Goal: Task Accomplishment & Management: Manage account settings

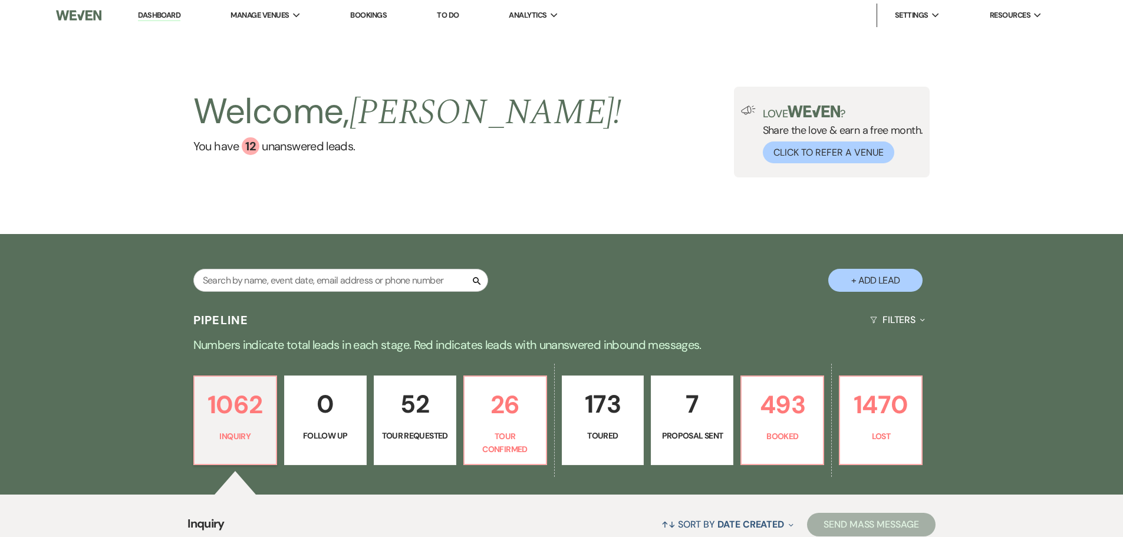
click at [257, 20] on span "Manage Venues" at bounding box center [260, 15] width 58 height 12
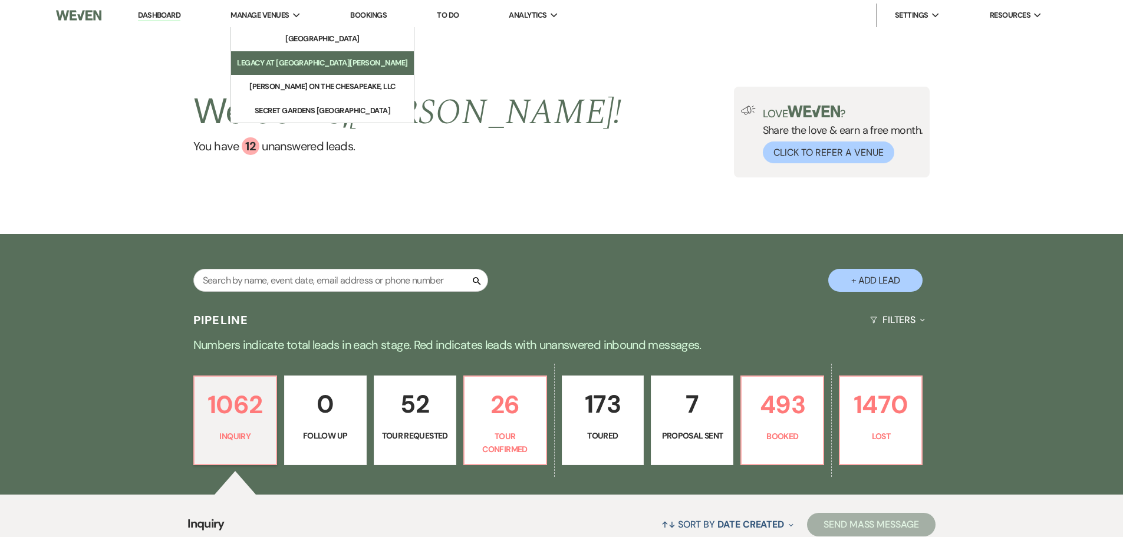
click at [288, 58] on li "Legacy at [GEOGRAPHIC_DATA][PERSON_NAME]" at bounding box center [322, 63] width 171 height 12
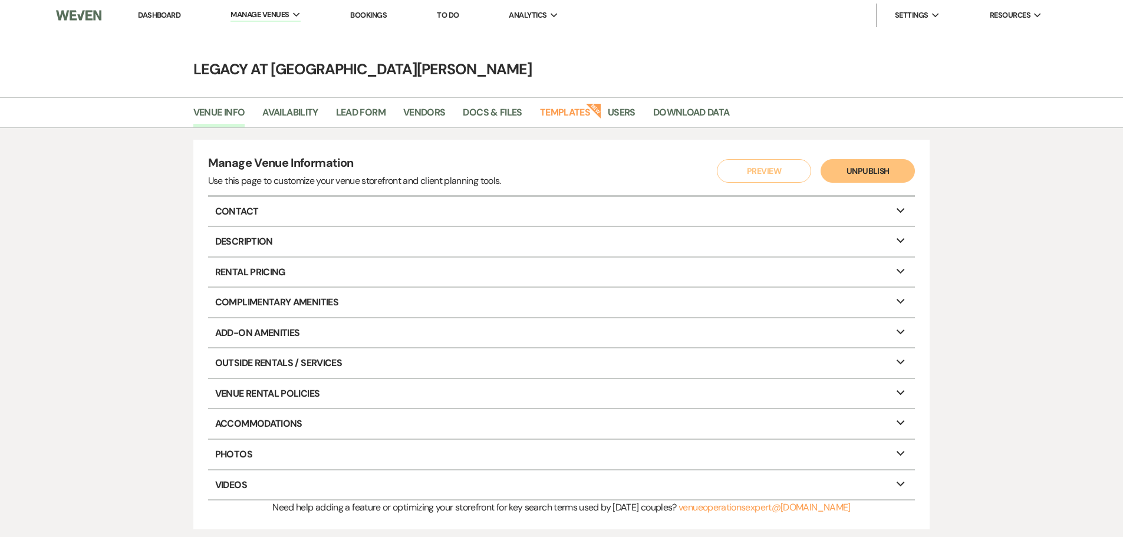
drag, startPoint x: 113, startPoint y: 213, endPoint x: 119, endPoint y: 208, distance: 7.5
click at [117, 213] on div "Manage Venue Information Use this page to customize your venue storefront and c…" at bounding box center [561, 335] width 1123 height 414
click at [472, 110] on link "Docs & Files" at bounding box center [492, 116] width 59 height 22
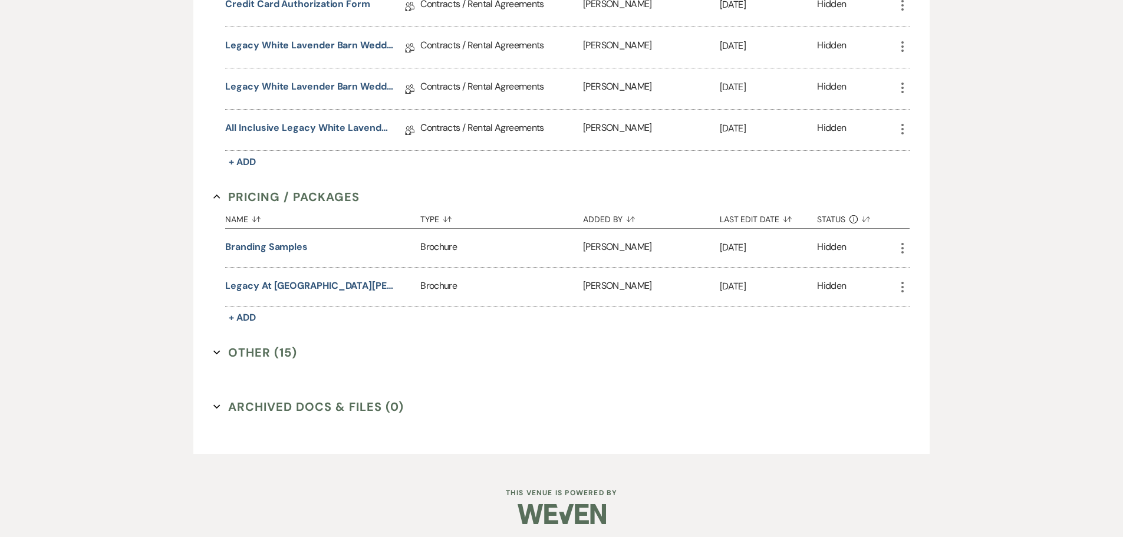
scroll to position [430, 0]
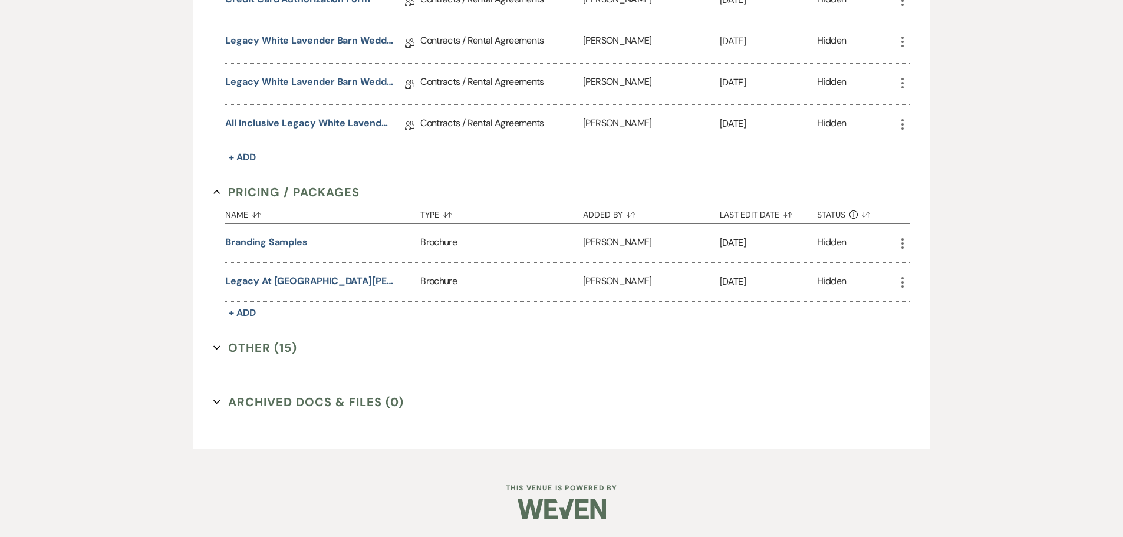
click at [244, 346] on button "Other (15) Expand" at bounding box center [255, 348] width 84 height 18
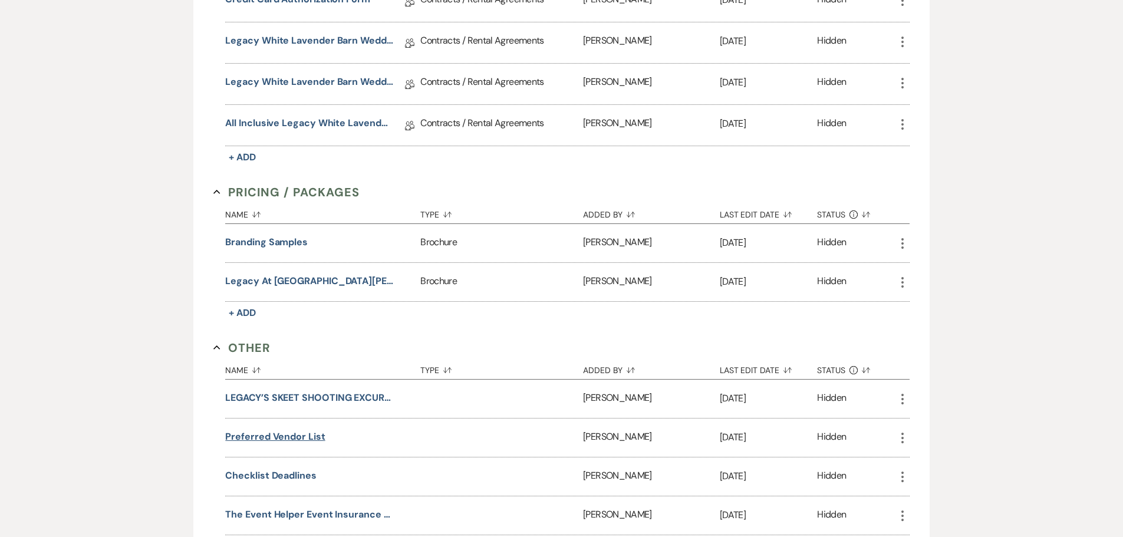
click at [307, 436] on button "Preferred Vendor List" at bounding box center [275, 437] width 100 height 14
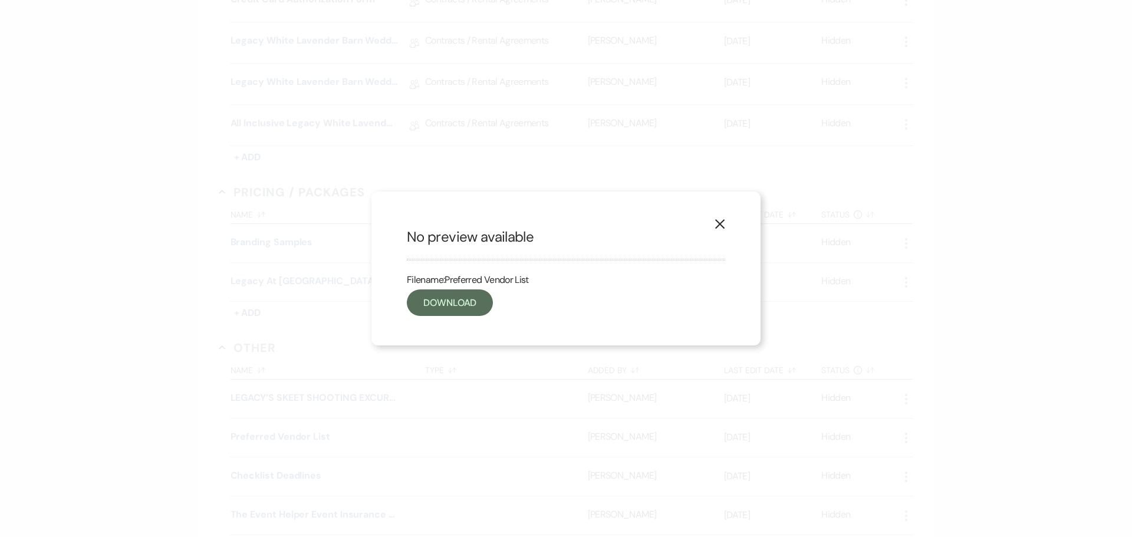
click at [721, 223] on icon "X" at bounding box center [720, 224] width 11 height 11
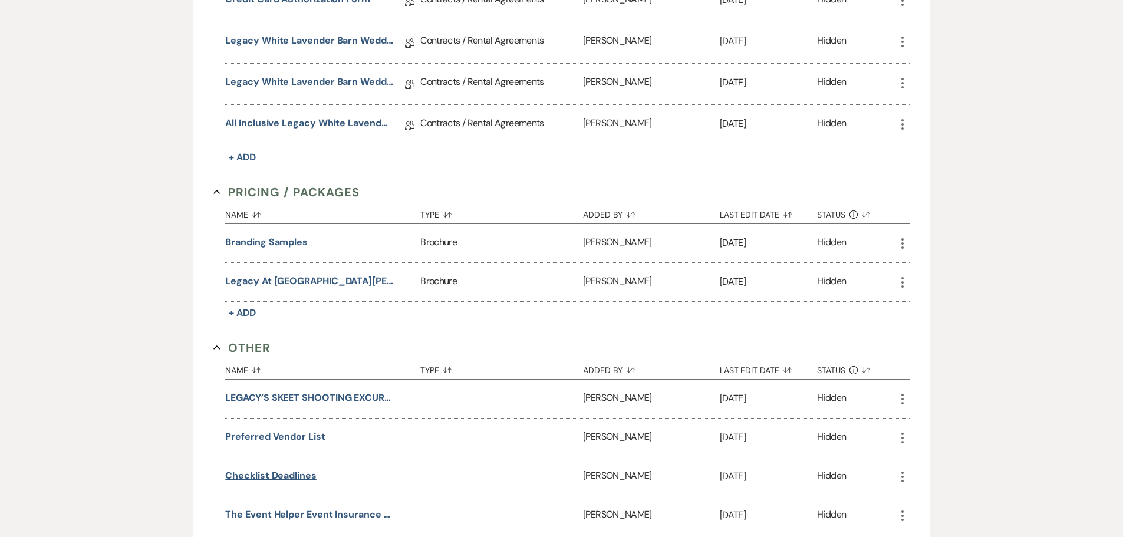
click at [264, 477] on button "Checklist Deadlines" at bounding box center [270, 476] width 91 height 14
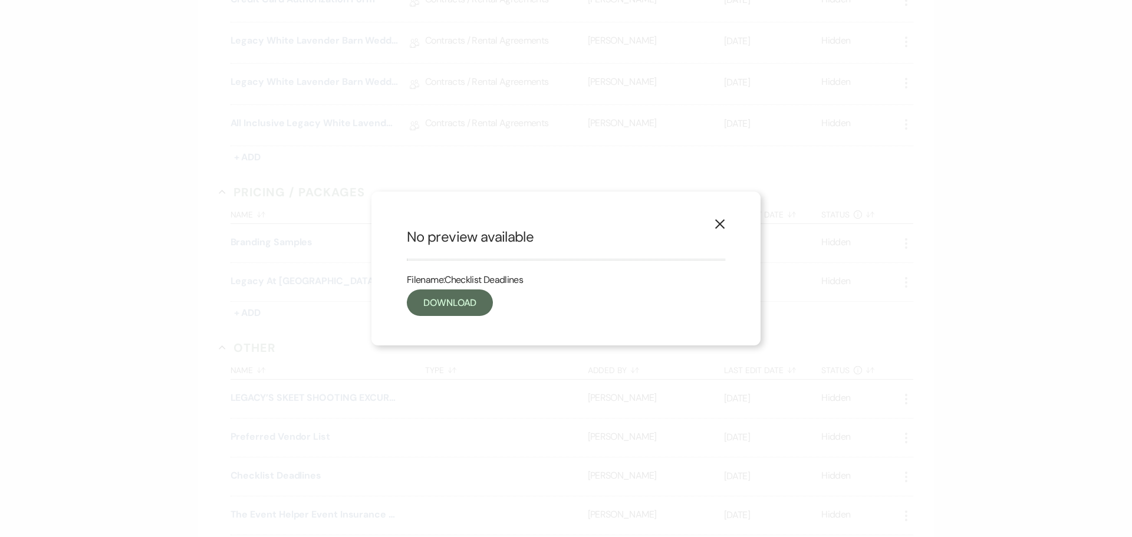
click at [728, 228] on button "X" at bounding box center [720, 223] width 18 height 21
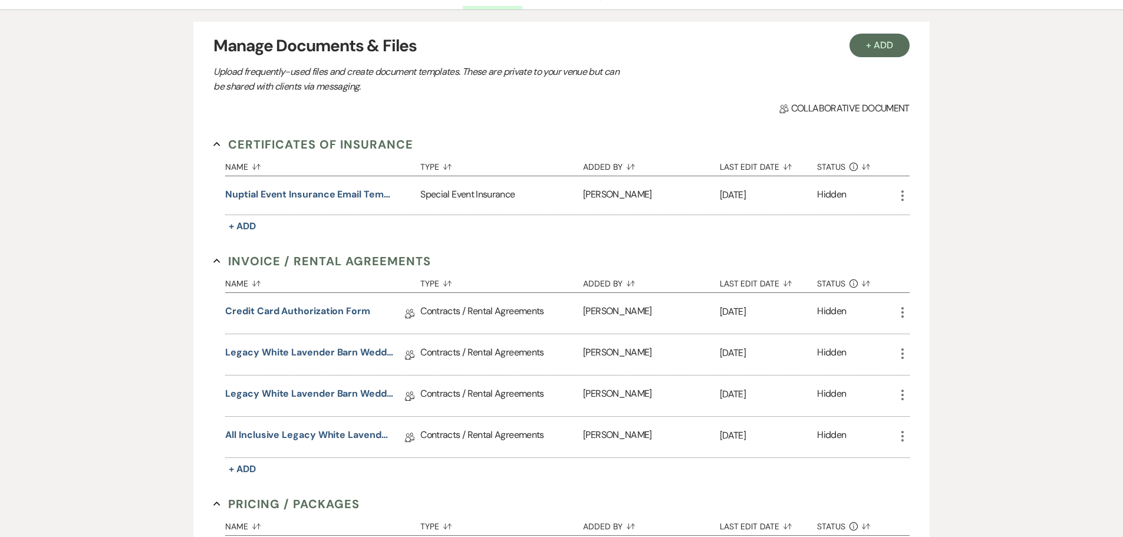
scroll to position [0, 0]
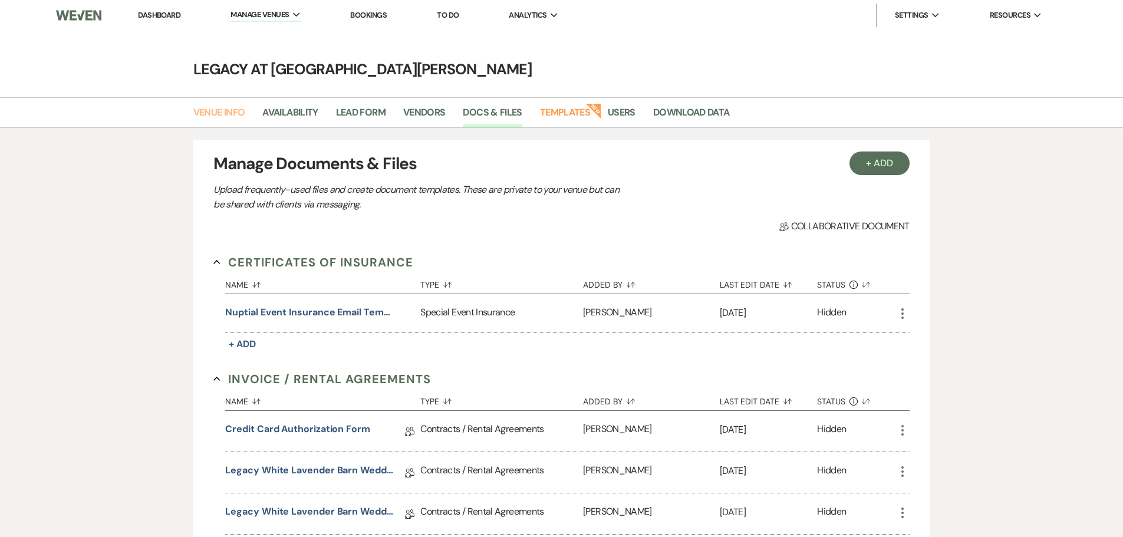
drag, startPoint x: 211, startPoint y: 113, endPoint x: 247, endPoint y: 114, distance: 36.0
click at [211, 113] on link "Venue Info" at bounding box center [219, 116] width 52 height 22
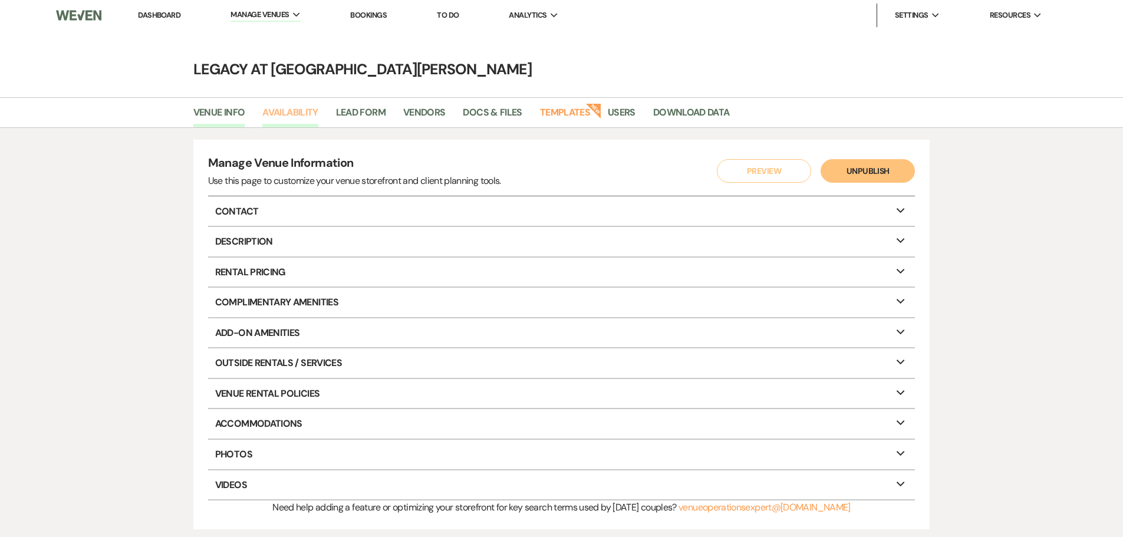
click at [311, 114] on link "Availability" at bounding box center [289, 116] width 55 height 22
select select "2"
select select "2026"
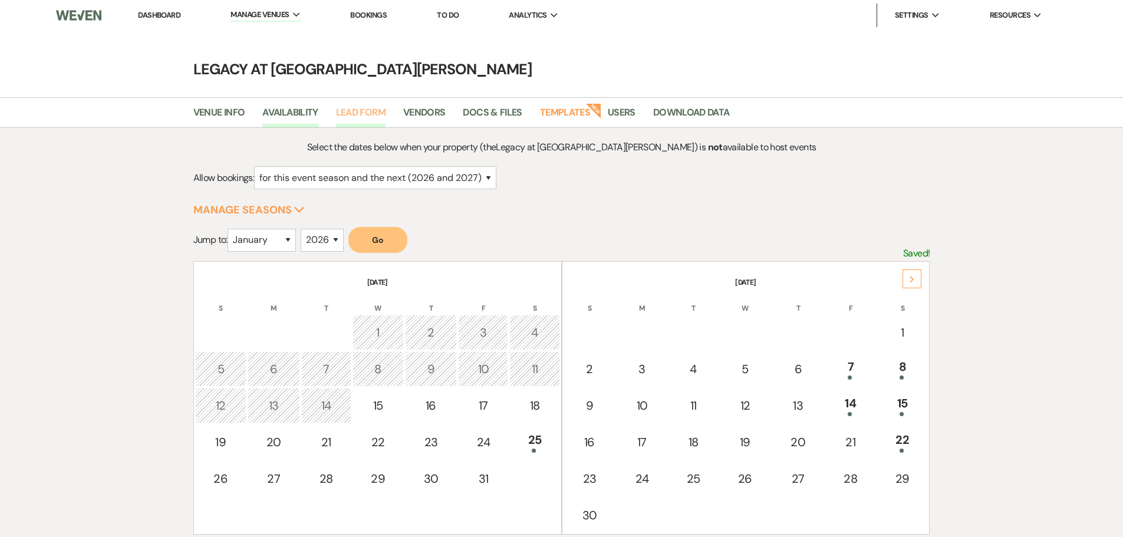
click at [358, 110] on link "Lead Form" at bounding box center [361, 116] width 50 height 22
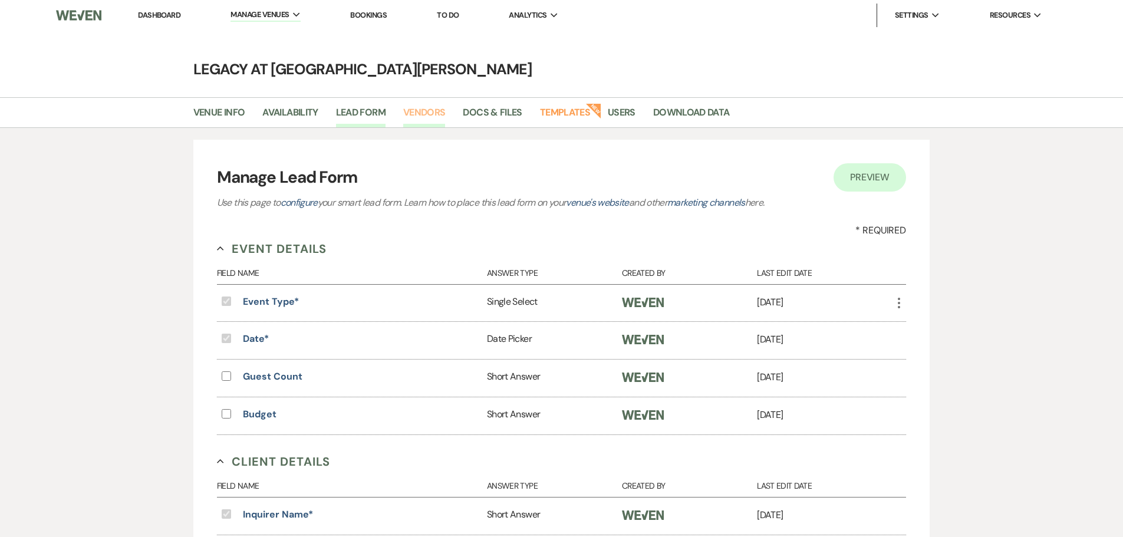
click at [443, 114] on link "Vendors" at bounding box center [424, 116] width 42 height 22
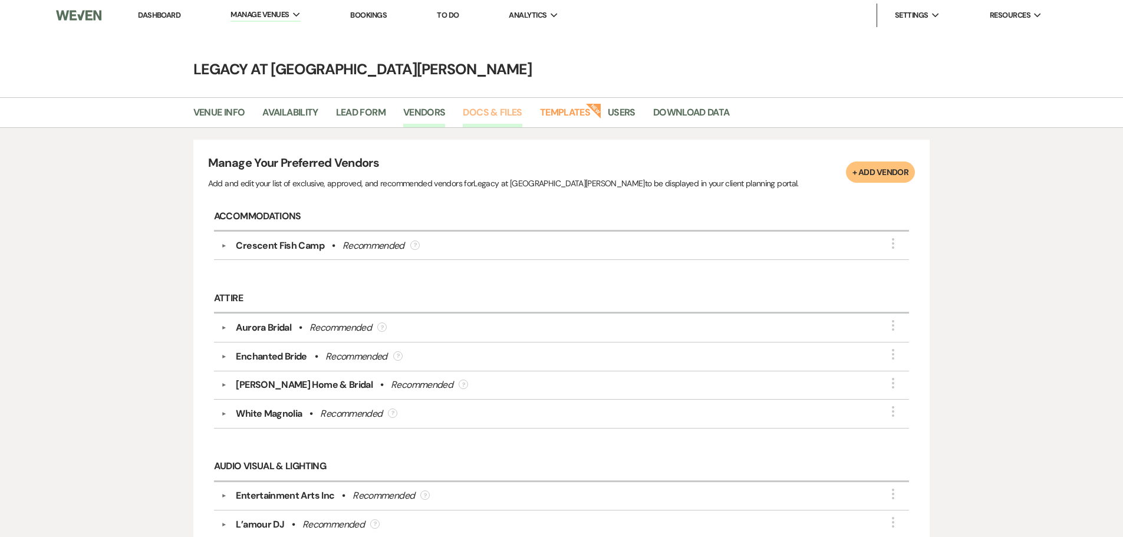
drag, startPoint x: 499, startPoint y: 113, endPoint x: 500, endPoint y: 125, distance: 12.4
click at [499, 113] on link "Docs & Files" at bounding box center [492, 116] width 59 height 22
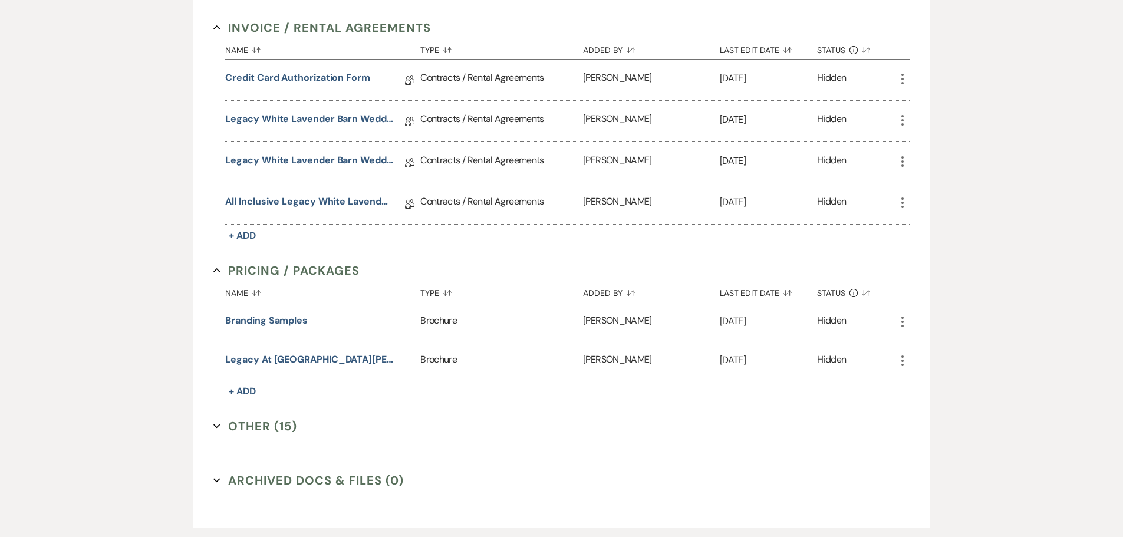
scroll to position [353, 0]
click at [274, 359] on button "Legacy at [GEOGRAPHIC_DATA][PERSON_NAME] Wedding Venue Guide" at bounding box center [309, 358] width 168 height 14
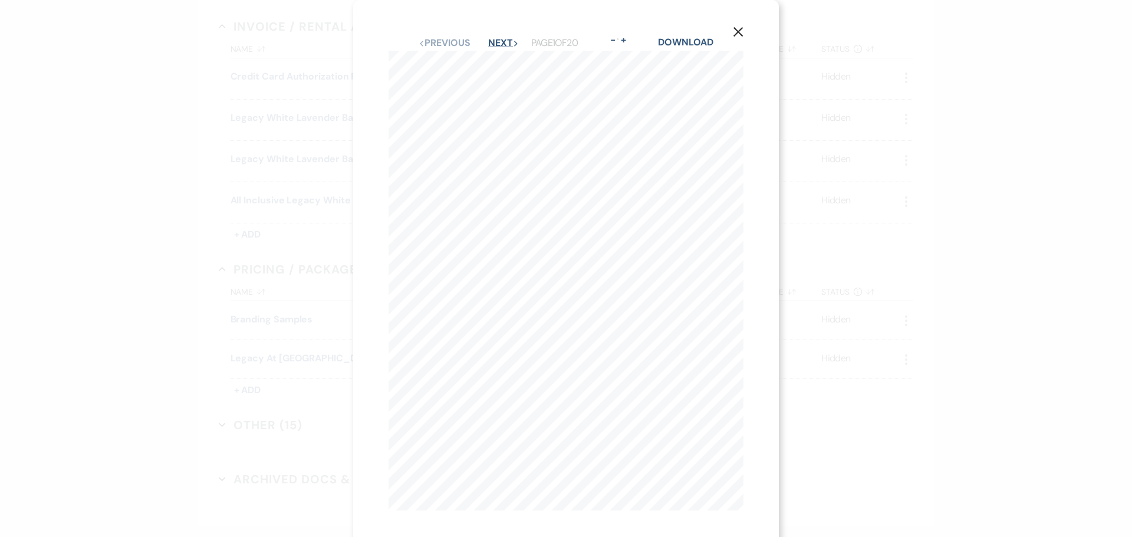
click at [495, 44] on button "Next Next" at bounding box center [503, 42] width 31 height 9
click at [743, 27] on icon "X" at bounding box center [738, 32] width 11 height 11
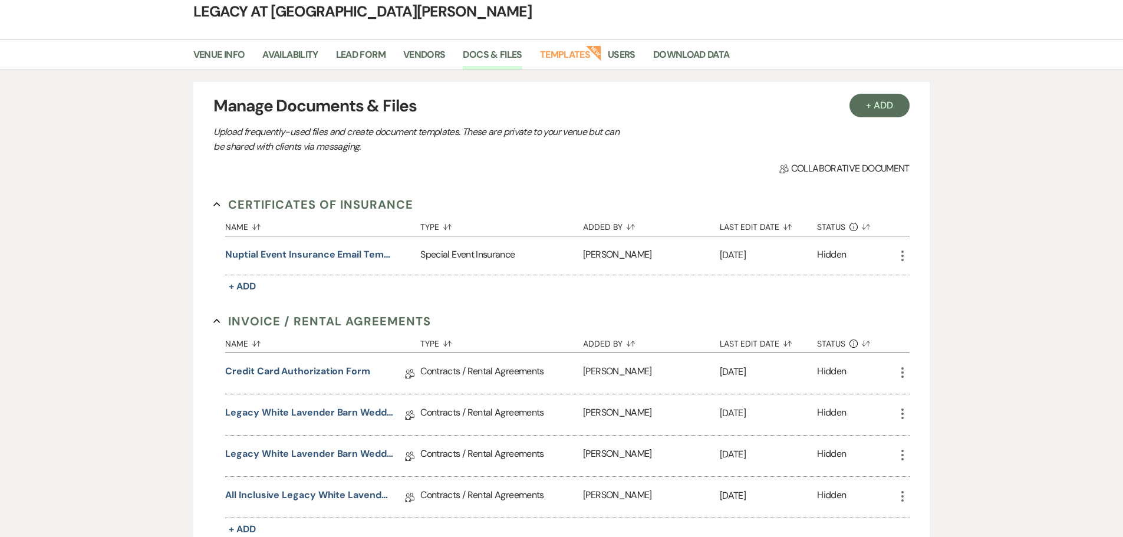
scroll to position [0, 0]
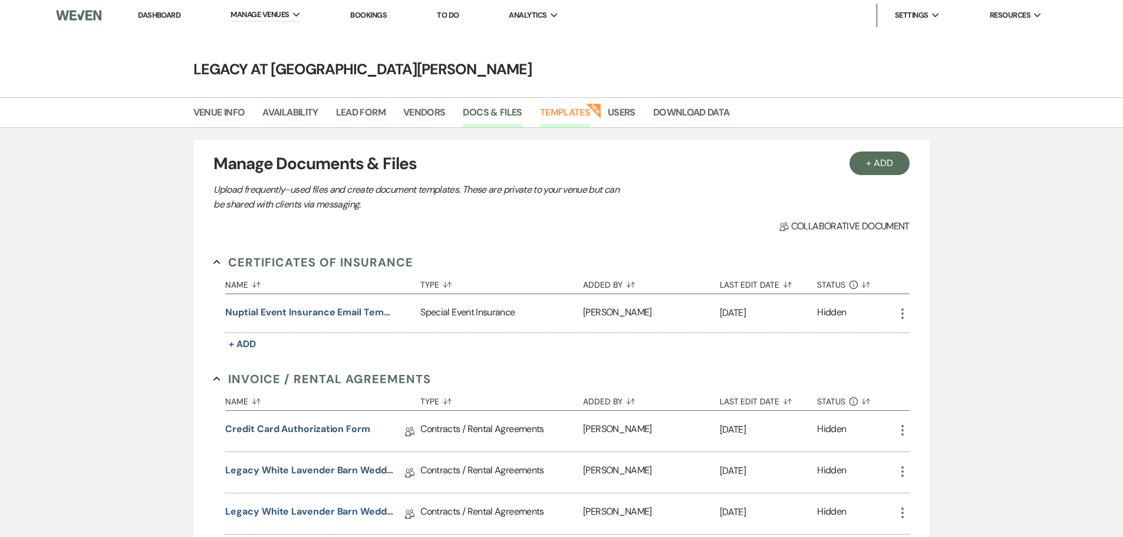
click at [554, 114] on link "Templates" at bounding box center [565, 116] width 50 height 22
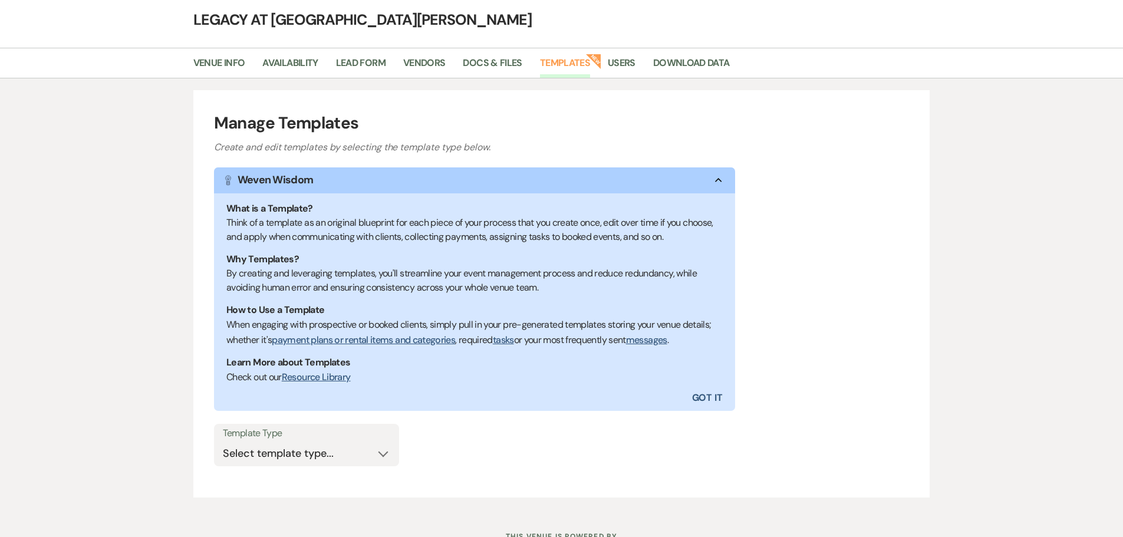
scroll to position [98, 0]
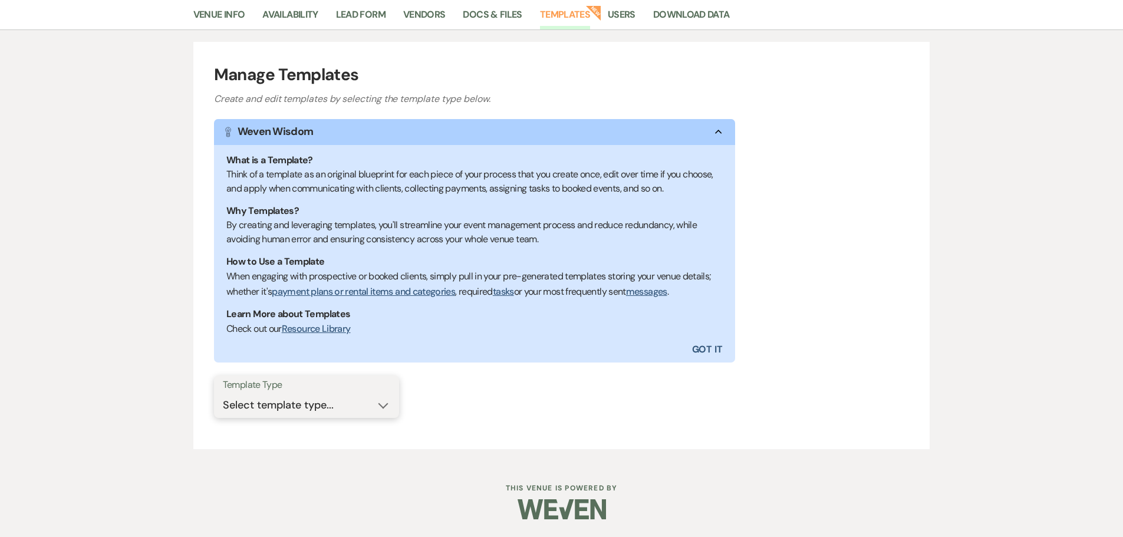
click at [301, 415] on select "Select template type... Task List Message Templates Payment Plan" at bounding box center [306, 405] width 167 height 23
select select "Message Templates"
click at [223, 394] on select "Select template type... Task List Message Templates Payment Plan" at bounding box center [306, 405] width 167 height 23
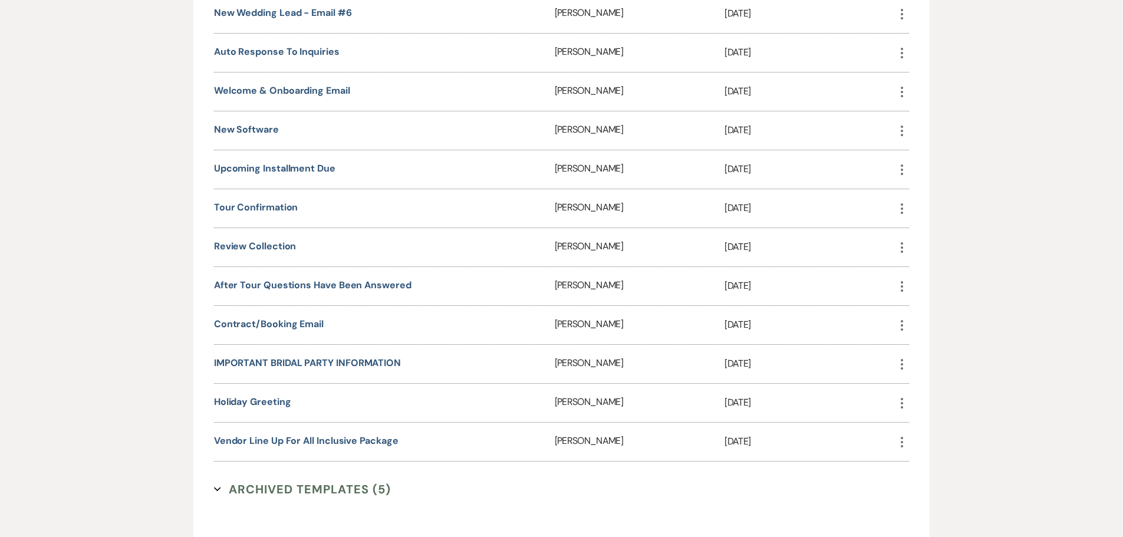
scroll to position [851, 0]
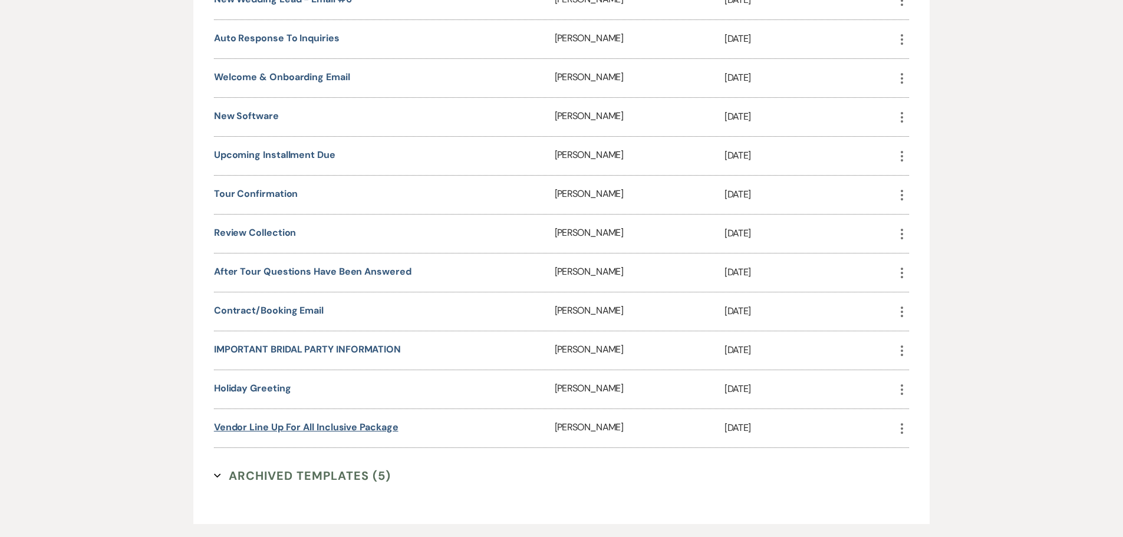
click at [267, 429] on link "Vendor Line Up for All Inclusive Package" at bounding box center [306, 427] width 185 height 12
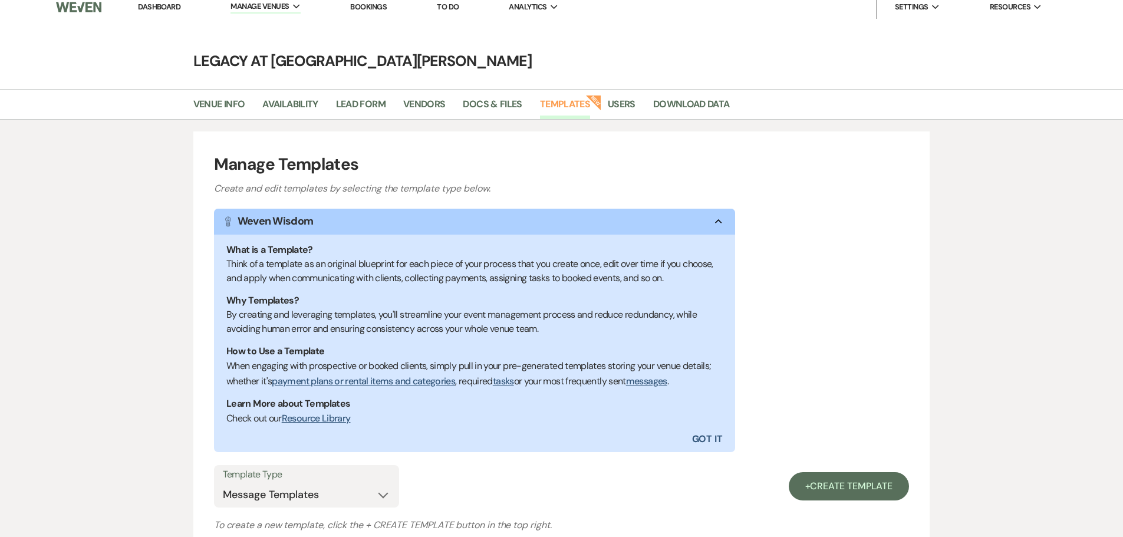
scroll to position [0, 0]
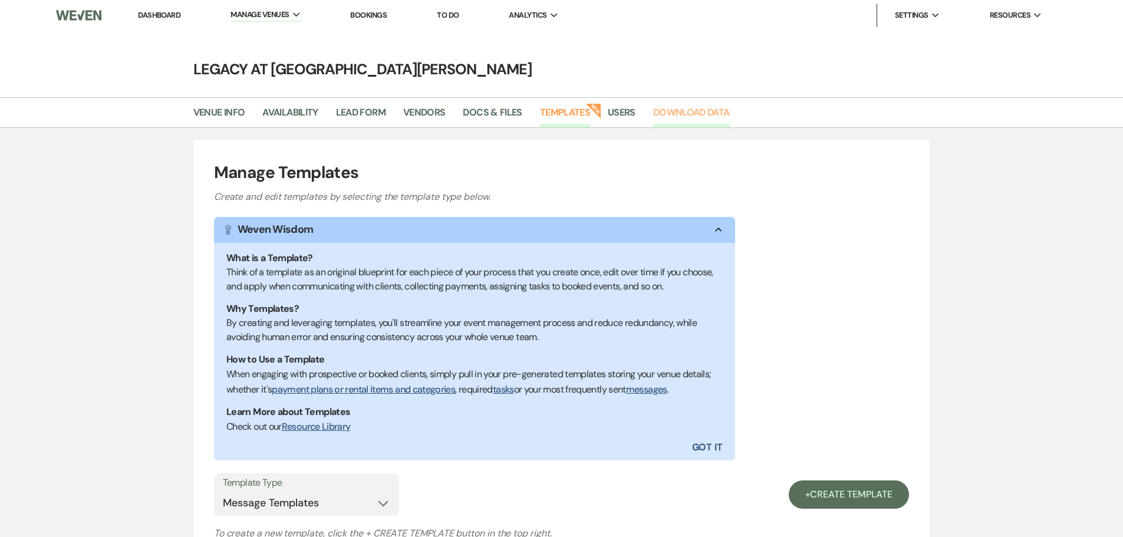
click at [695, 116] on link "Download Data" at bounding box center [691, 116] width 77 height 22
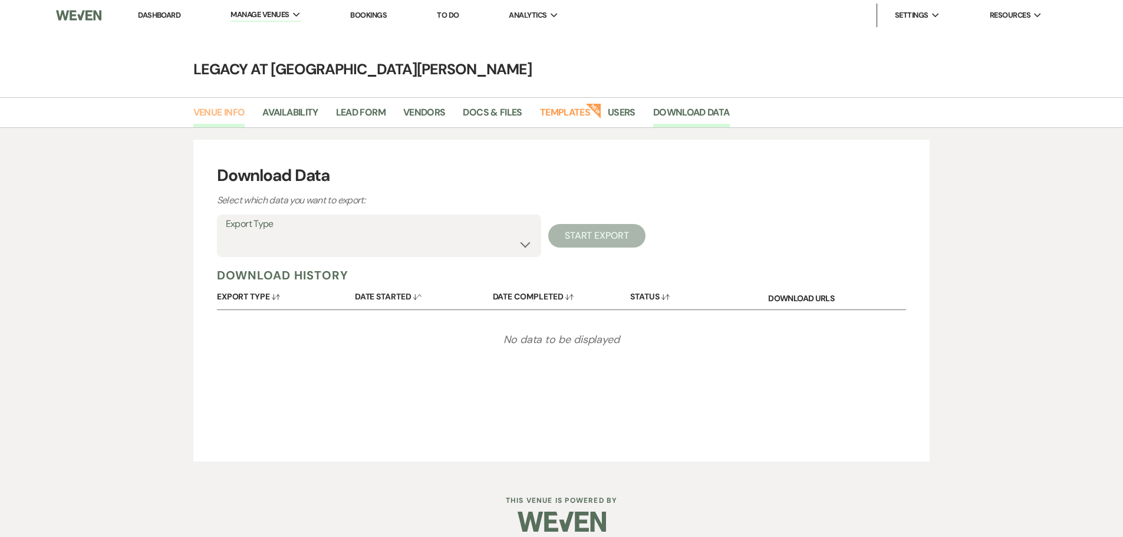
click at [216, 118] on link "Venue Info" at bounding box center [219, 116] width 52 height 22
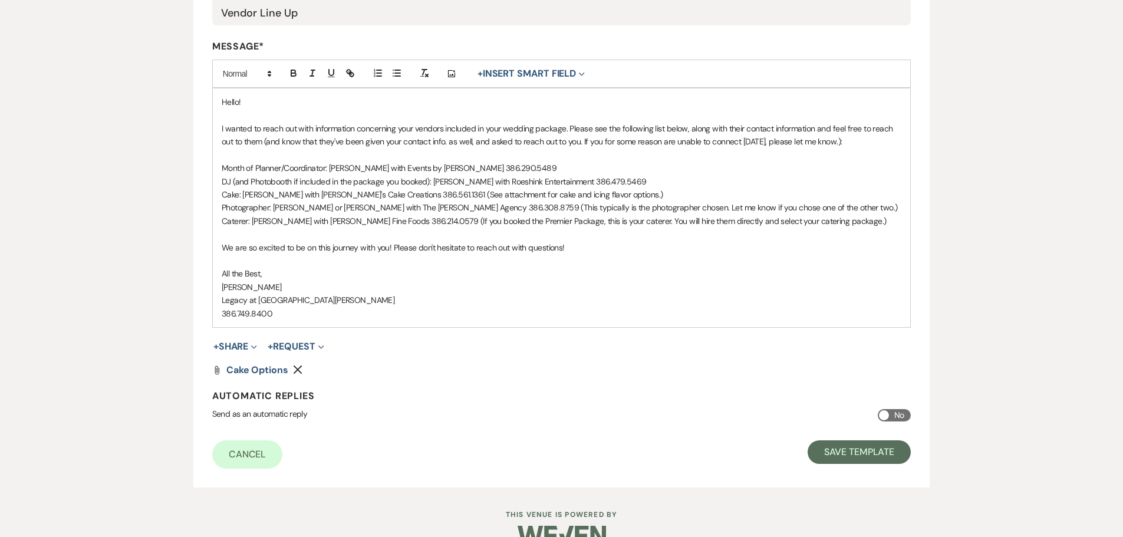
scroll to position [295, 0]
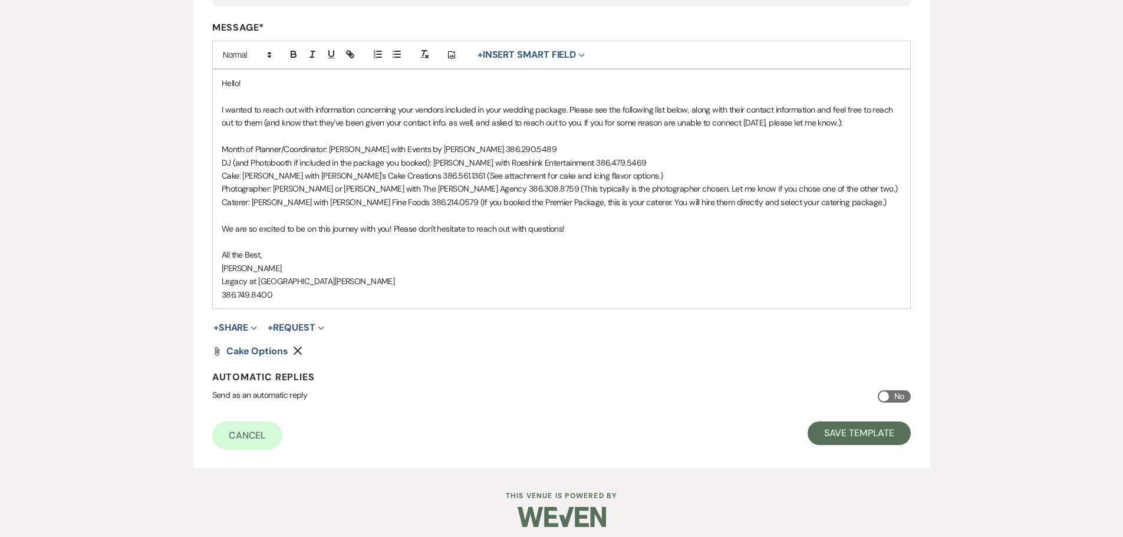
click at [452, 366] on form "Edit Message Template This template was created on Apr 11, 2025 * Required Temp…" at bounding box center [561, 144] width 737 height 649
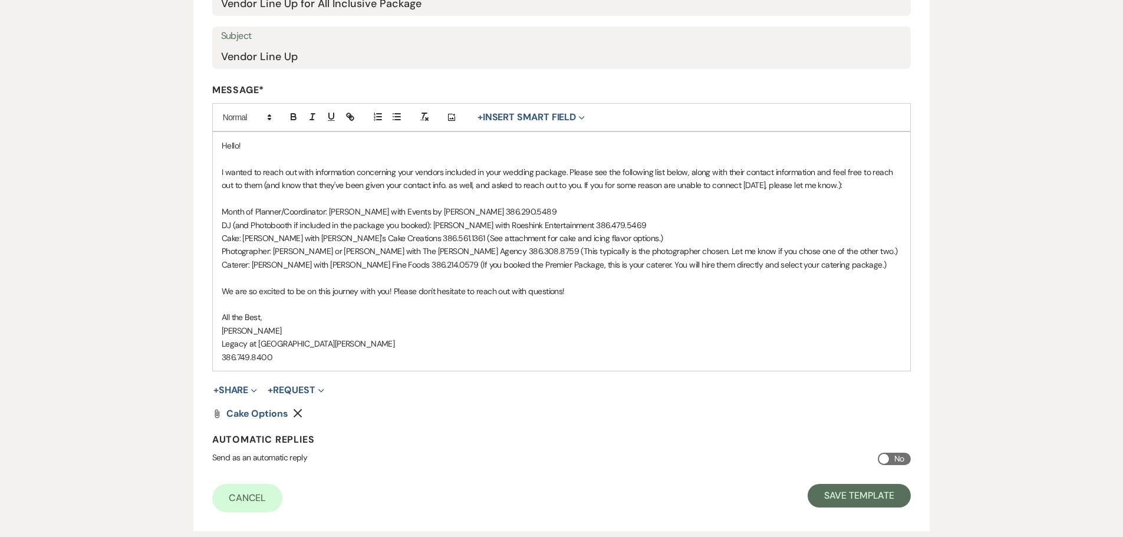
scroll to position [0, 0]
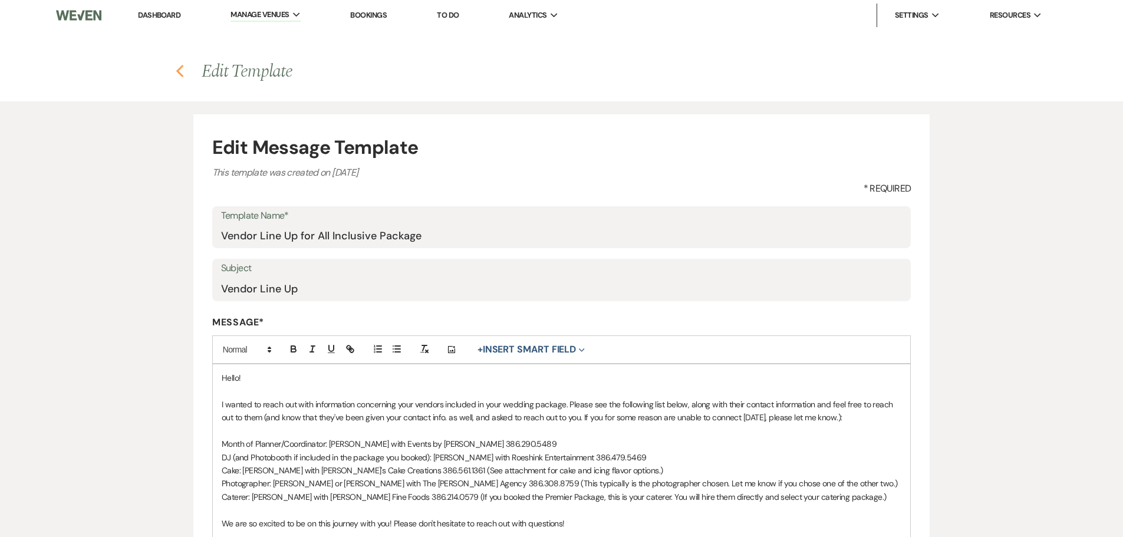
drag, startPoint x: 180, startPoint y: 70, endPoint x: 153, endPoint y: 109, distance: 47.8
click at [180, 70] on icon "Previous" at bounding box center [180, 71] width 9 height 14
